Goal: Task Accomplishment & Management: Manage account settings

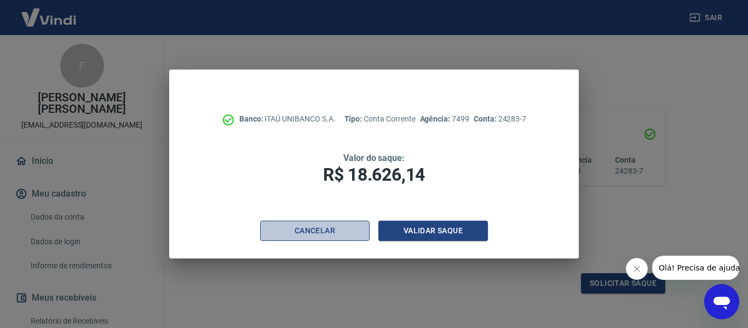
click at [346, 228] on button "Cancelar" at bounding box center [315, 231] width 110 height 20
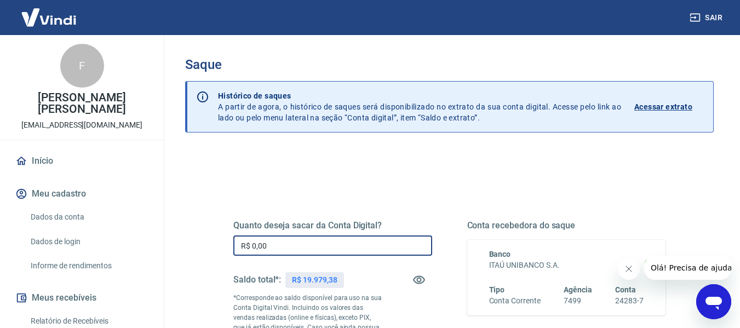
click at [282, 247] on input "R$ 0,00" at bounding box center [332, 246] width 199 height 20
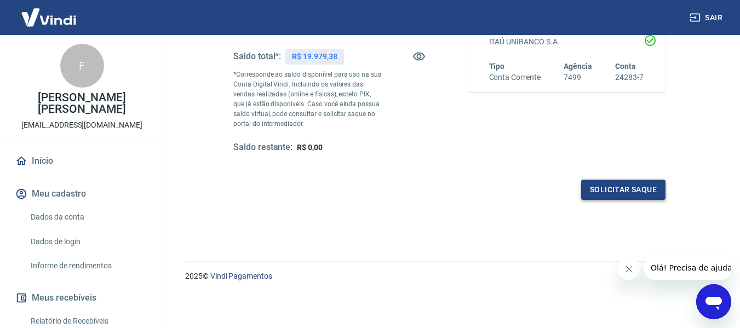
type input "R$ 19.979,38"
click at [623, 189] on button "Solicitar saque" at bounding box center [623, 190] width 84 height 20
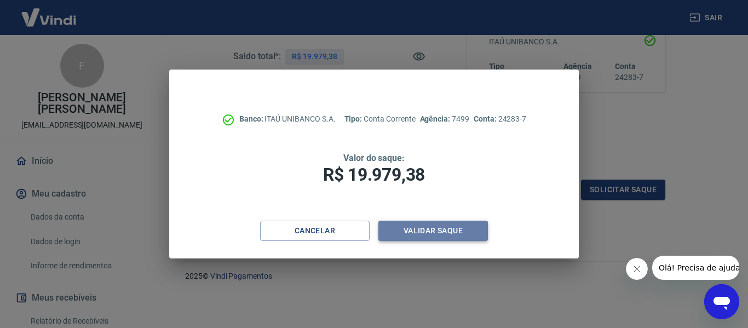
click at [476, 226] on button "Validar saque" at bounding box center [434, 231] width 110 height 20
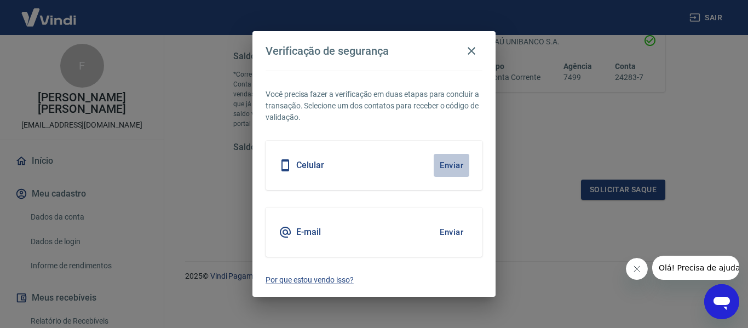
click at [455, 167] on button "Enviar" at bounding box center [452, 165] width 36 height 23
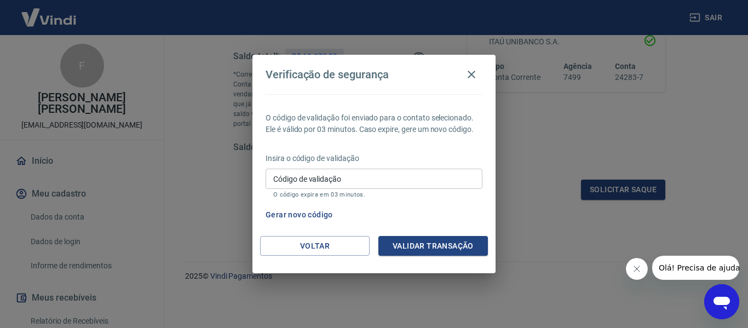
click at [313, 216] on button "Gerar novo código" at bounding box center [299, 215] width 76 height 20
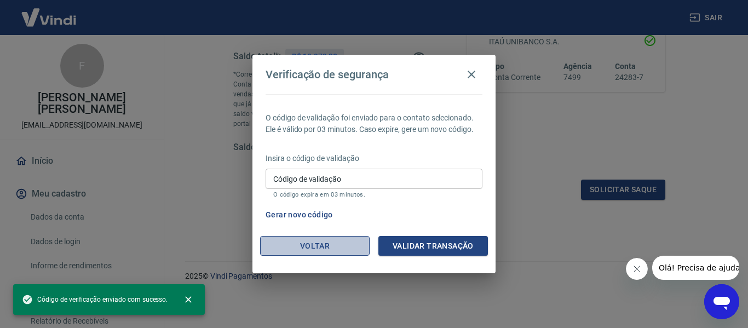
click at [325, 251] on button "Voltar" at bounding box center [315, 246] width 110 height 20
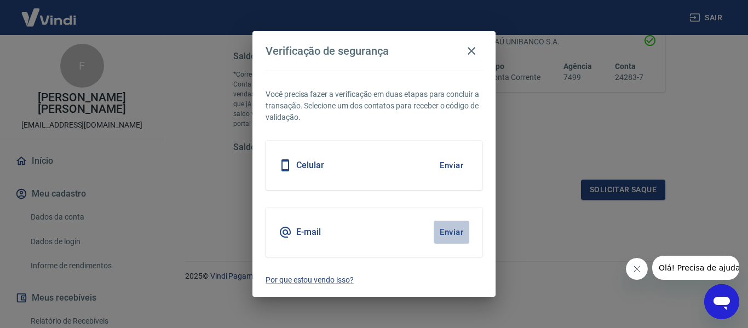
click at [448, 225] on button "Enviar" at bounding box center [452, 232] width 36 height 23
click at [453, 234] on button "Enviar" at bounding box center [452, 232] width 36 height 23
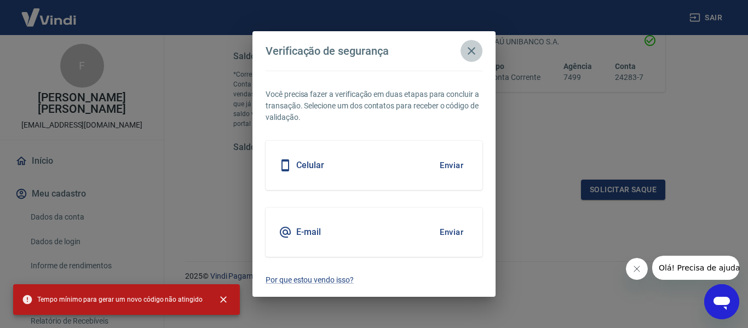
click at [475, 52] on icon "button" at bounding box center [471, 50] width 13 height 13
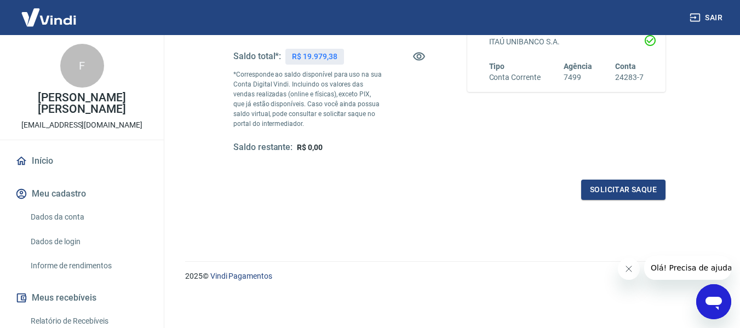
scroll to position [0, 0]
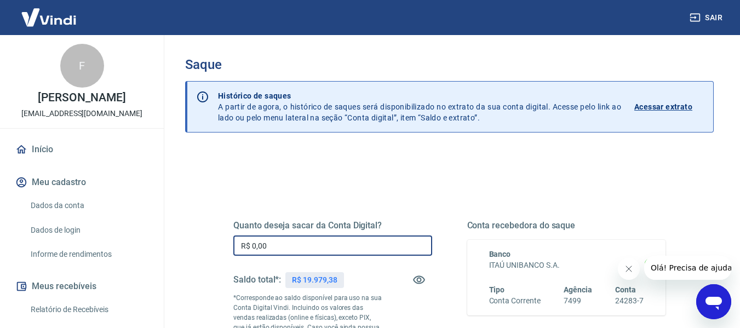
click at [327, 243] on input "R$ 0,00" at bounding box center [332, 246] width 199 height 20
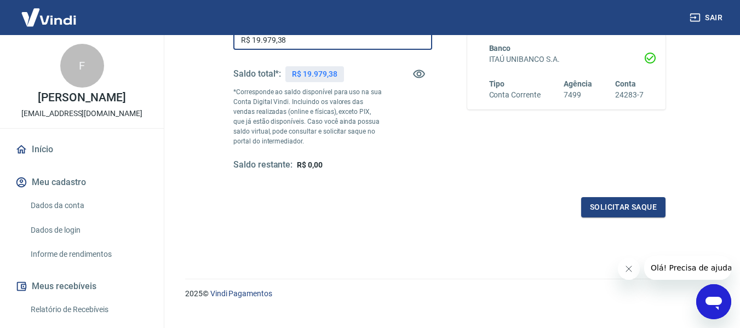
scroll to position [210, 0]
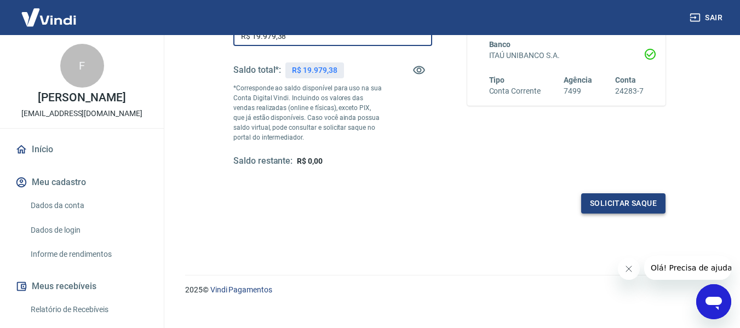
type input "R$ 19.979,38"
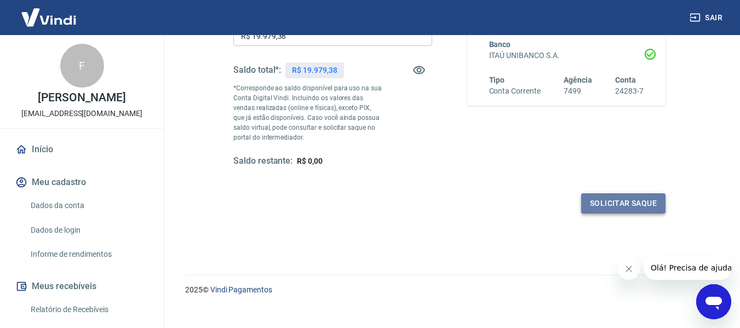
click at [648, 206] on button "Solicitar saque" at bounding box center [623, 203] width 84 height 20
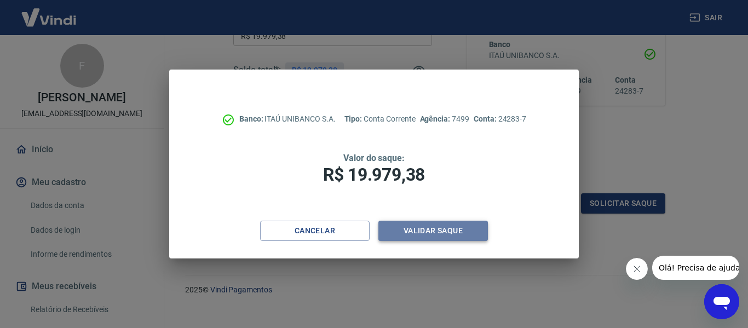
click at [454, 238] on button "Validar saque" at bounding box center [434, 231] width 110 height 20
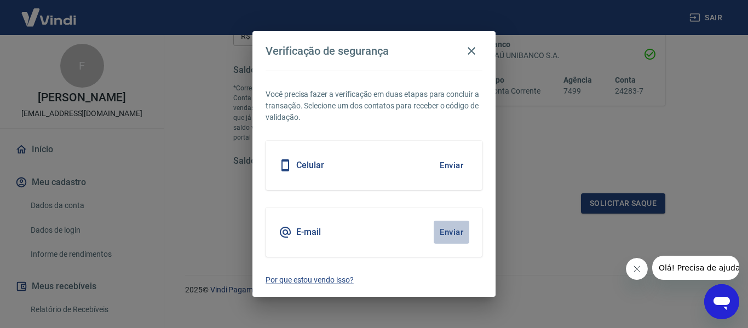
click at [456, 231] on button "Enviar" at bounding box center [452, 232] width 36 height 23
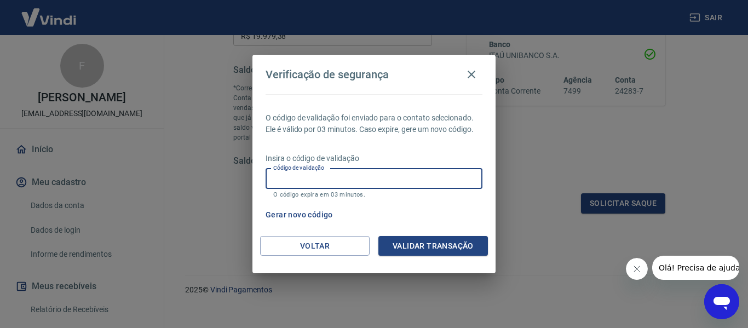
click at [403, 175] on input "Código de validação" at bounding box center [374, 179] width 217 height 20
type input "753822"
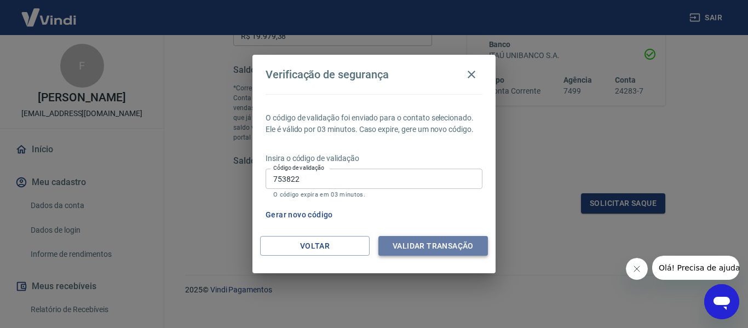
click at [444, 249] on button "Validar transação" at bounding box center [434, 246] width 110 height 20
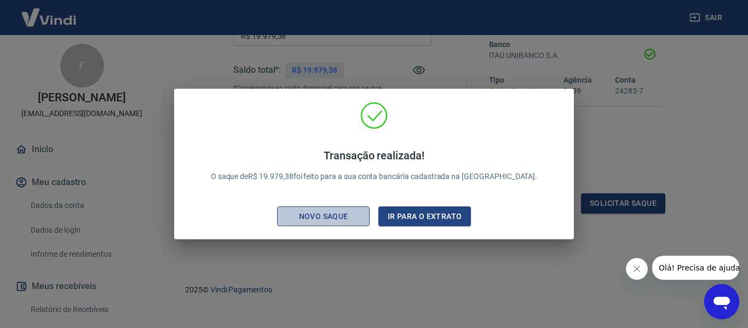
click at [352, 210] on div "Novo saque" at bounding box center [324, 217] width 76 height 14
